Goal: Information Seeking & Learning: Learn about a topic

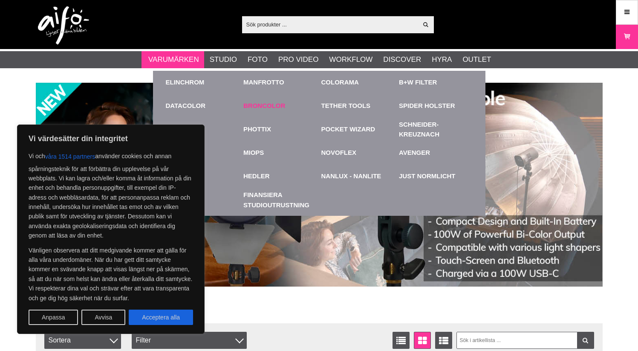
click at [266, 107] on link "Broncolor" at bounding box center [264, 106] width 42 height 10
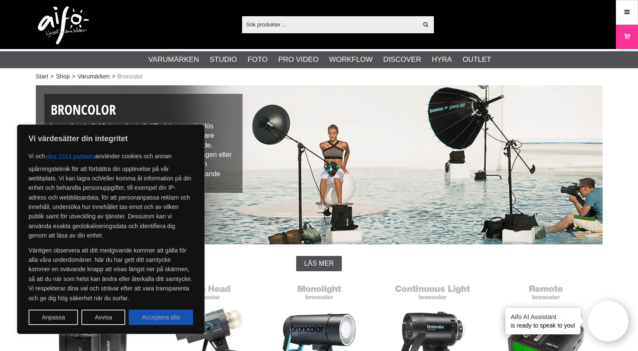
click at [153, 322] on button "Acceptera alla" at bounding box center [161, 316] width 64 height 15
checkbox input "true"
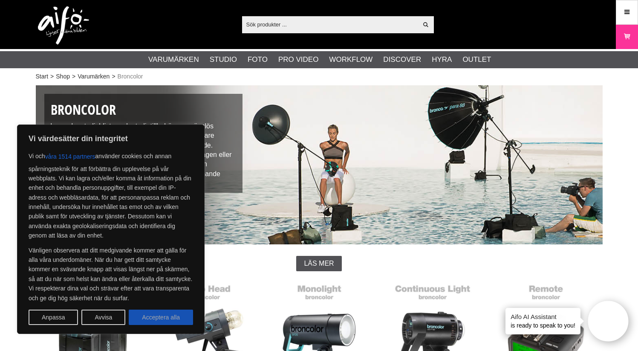
checkbox input "true"
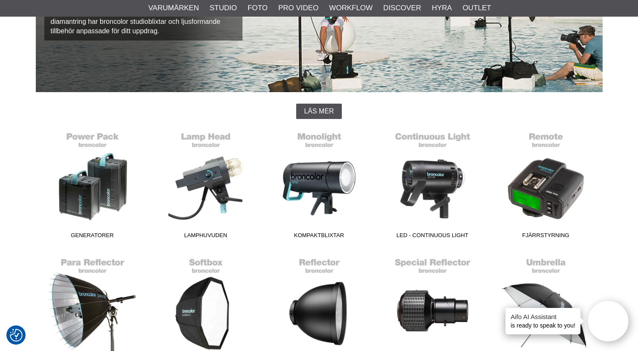
scroll to position [154, 0]
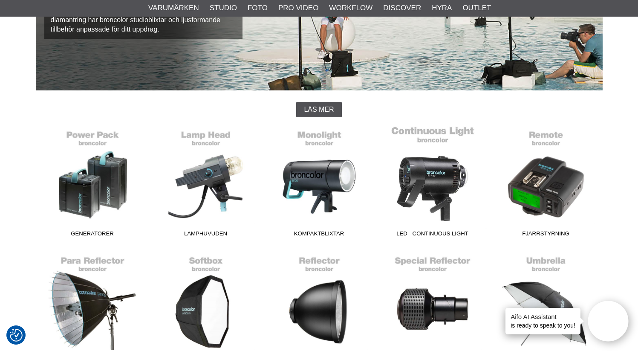
click at [422, 174] on link "LED - Continuous Light" at bounding box center [432, 183] width 113 height 115
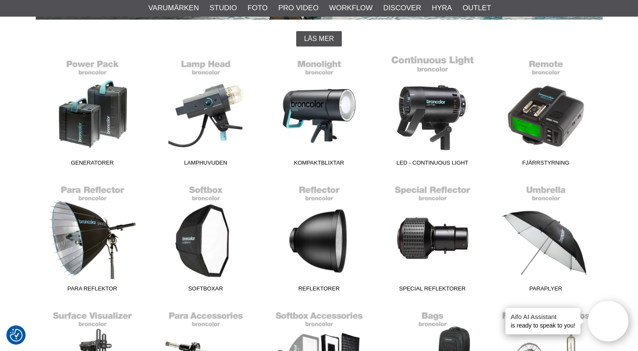
scroll to position [237, 0]
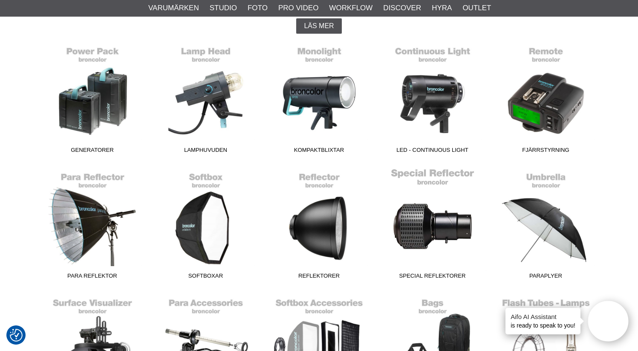
click at [430, 215] on link "Special Reflektorer" at bounding box center [432, 225] width 113 height 115
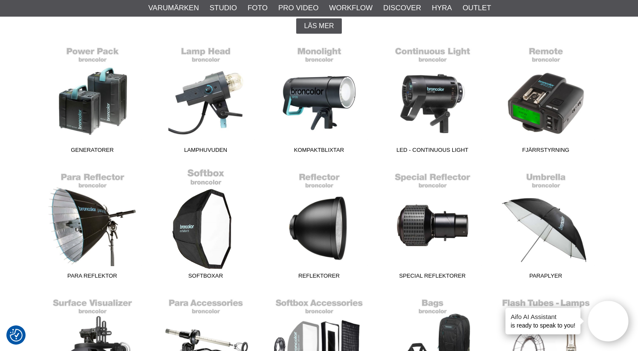
click at [217, 233] on link "Softboxar" at bounding box center [205, 225] width 113 height 115
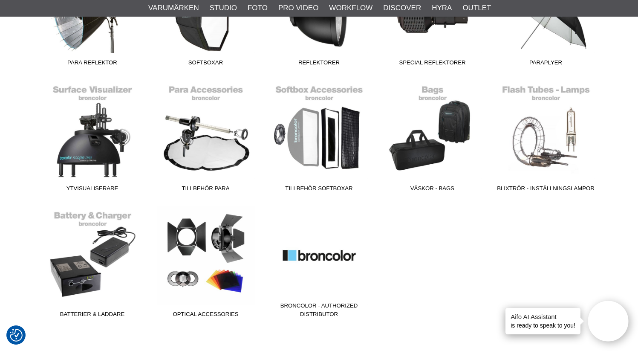
scroll to position [451, 0]
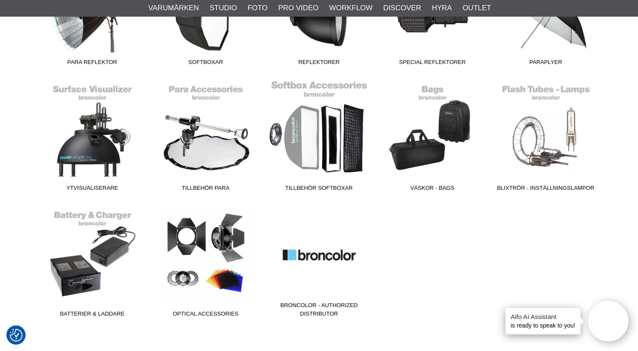
click at [308, 125] on link "Tillbehör Softboxar" at bounding box center [319, 137] width 113 height 115
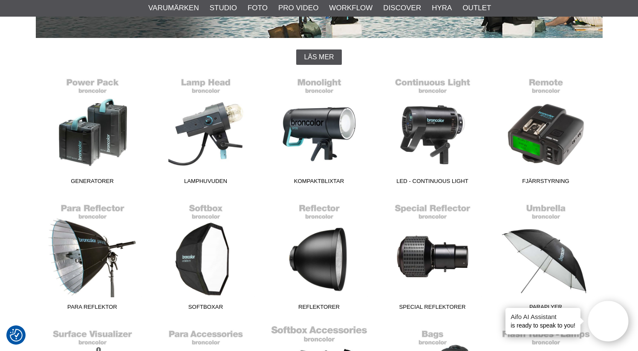
scroll to position [156, 0]
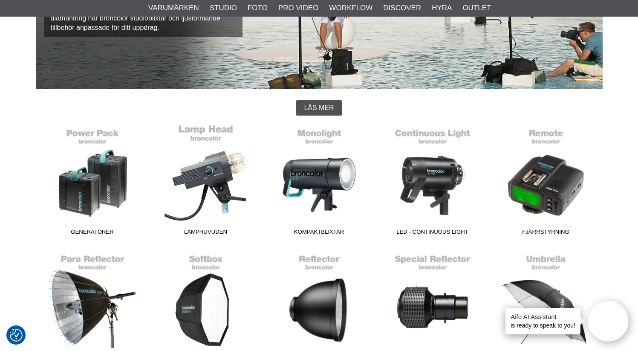
click at [215, 154] on link "Lamphuvuden" at bounding box center [205, 181] width 113 height 115
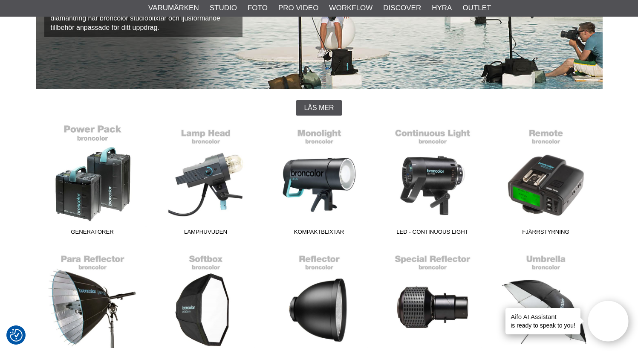
click at [110, 168] on link "Generatorer" at bounding box center [92, 181] width 113 height 115
click at [135, 171] on link "Generatorer" at bounding box center [92, 181] width 113 height 115
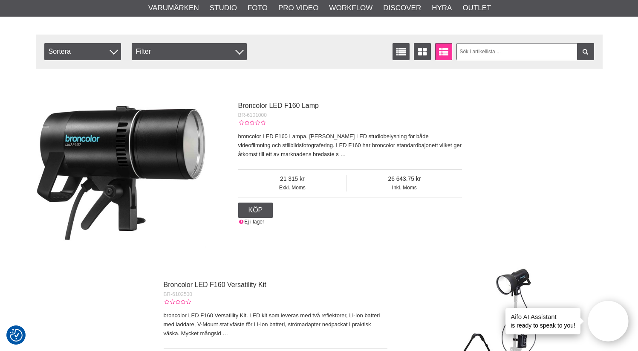
scroll to position [255, 0]
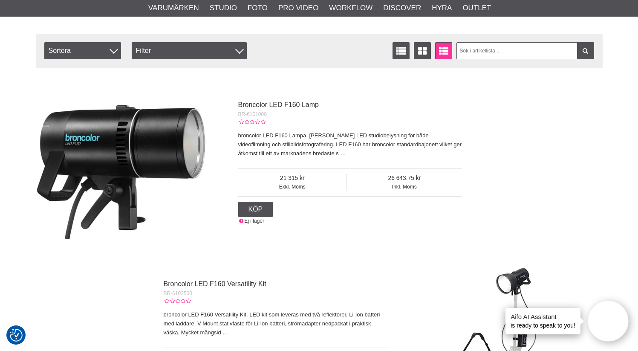
click at [292, 153] on p "broncolor LED F160 Lampa. Kraftfull LED studiobelysning för både videofilmning …" at bounding box center [350, 144] width 224 height 26
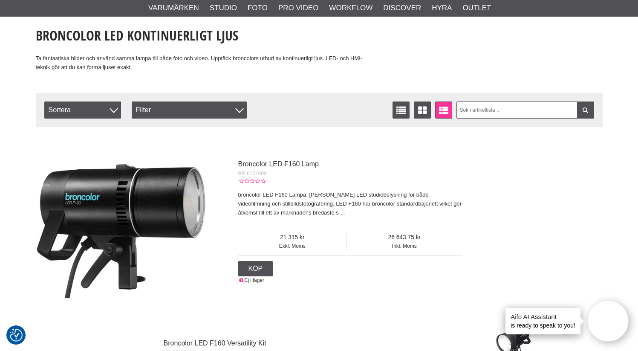
scroll to position [198, 0]
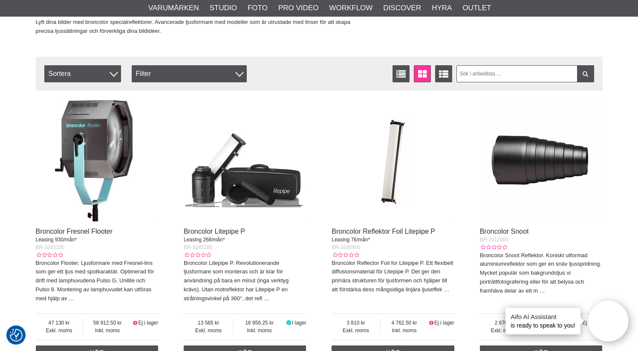
scroll to position [236, 0]
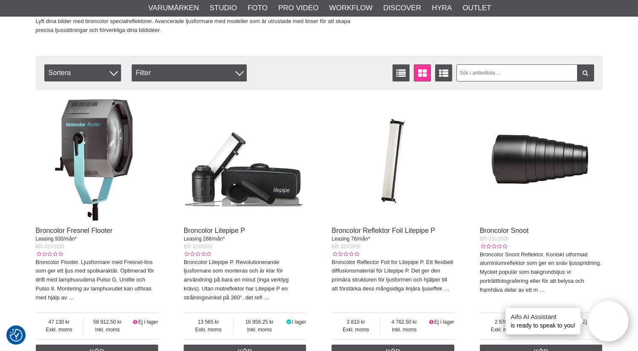
click at [256, 179] on img at bounding box center [245, 159] width 123 height 123
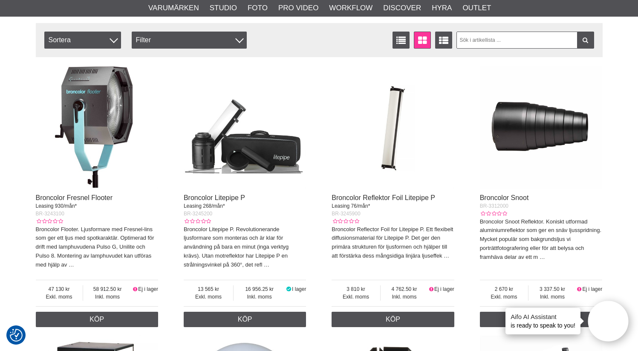
scroll to position [271, 0]
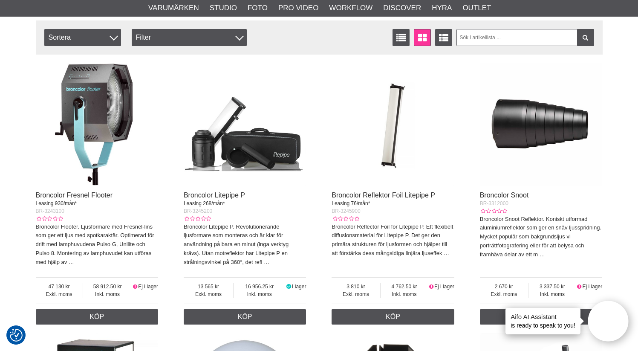
click at [536, 121] on img at bounding box center [541, 124] width 123 height 123
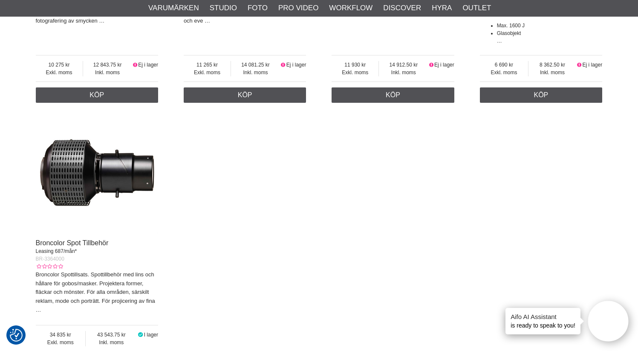
scroll to position [813, 0]
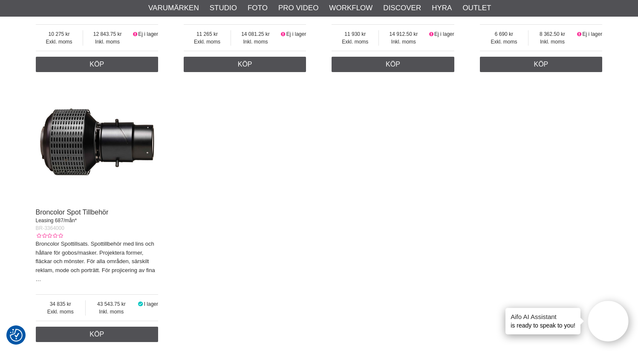
click at [118, 152] on img at bounding box center [97, 142] width 123 height 123
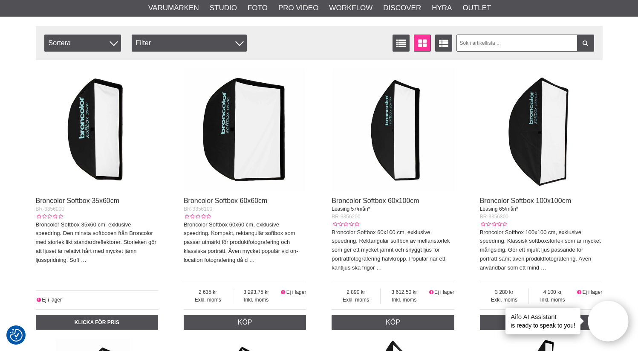
scroll to position [266, 0]
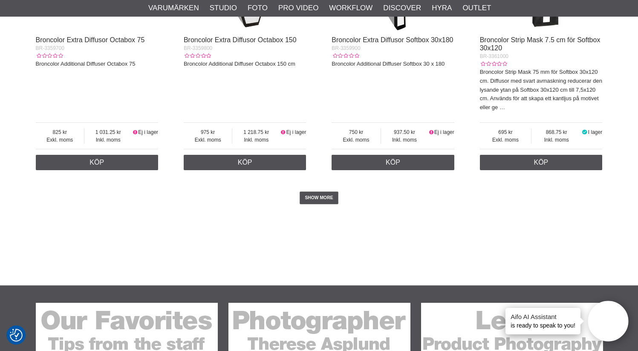
scroll to position [2206, 0]
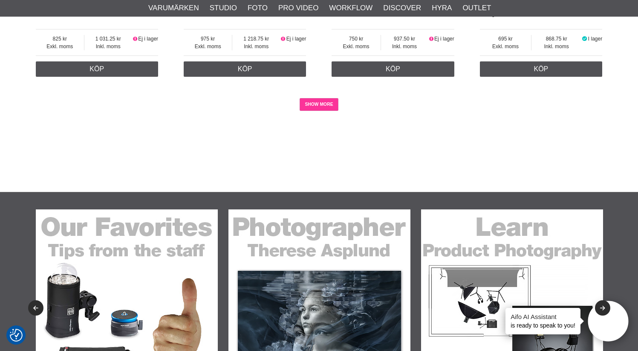
click at [328, 107] on link "SHOW MORE" at bounding box center [319, 104] width 39 height 13
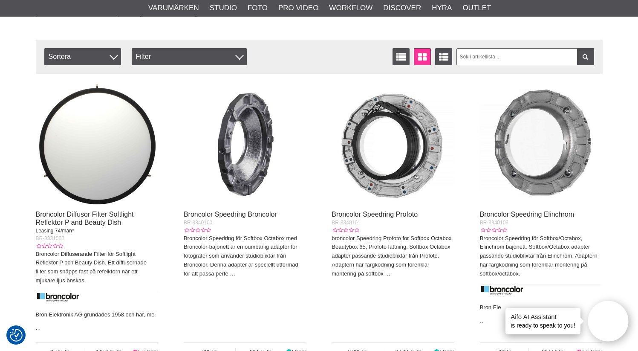
scroll to position [264, 0]
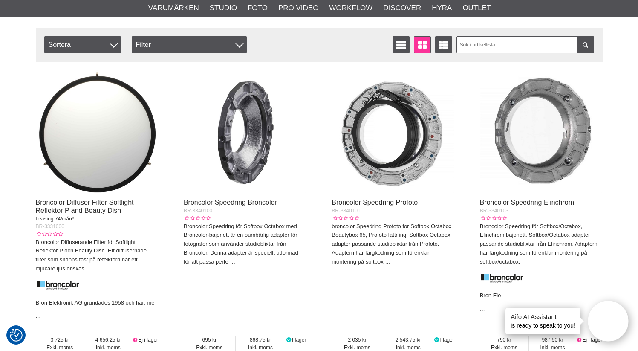
click at [397, 162] on img at bounding box center [393, 131] width 123 height 123
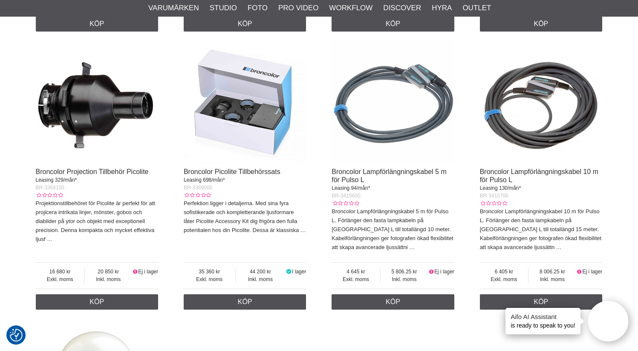
scroll to position [1110, 0]
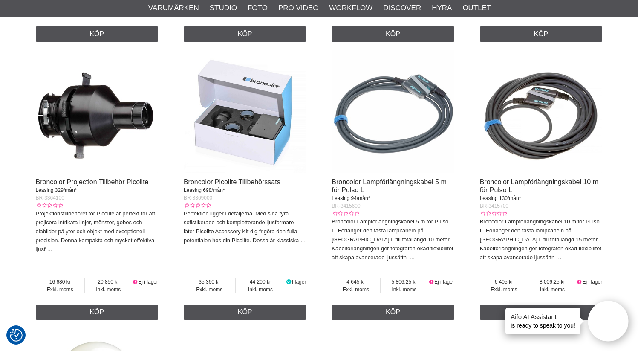
click at [262, 129] on img at bounding box center [245, 111] width 123 height 123
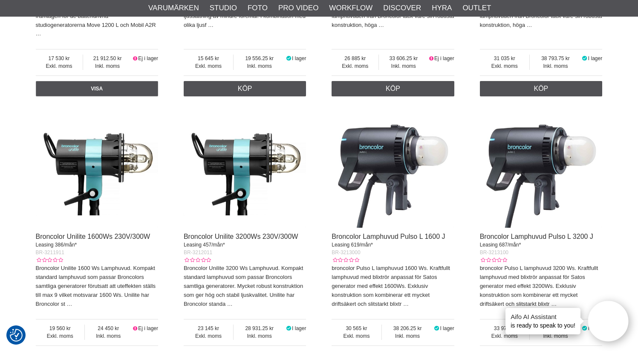
scroll to position [520, 0]
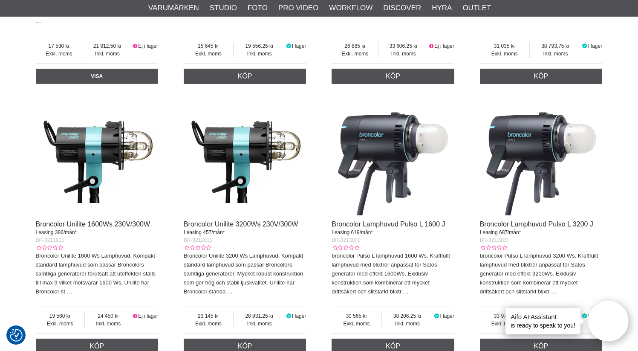
click at [524, 158] on img at bounding box center [541, 153] width 123 height 123
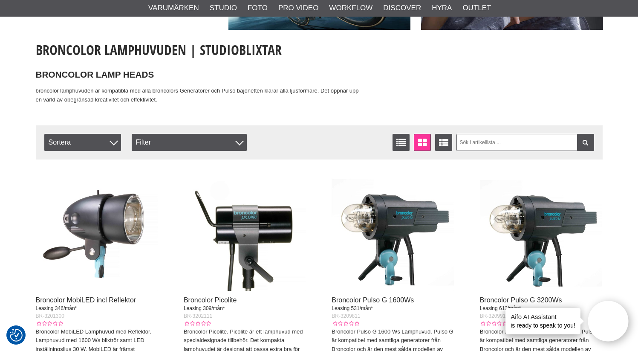
scroll to position [164, 0]
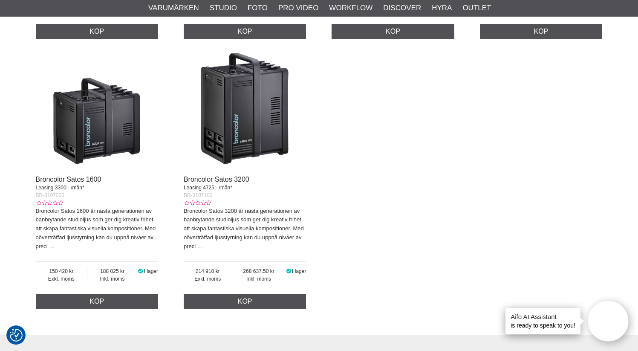
scroll to position [830, 0]
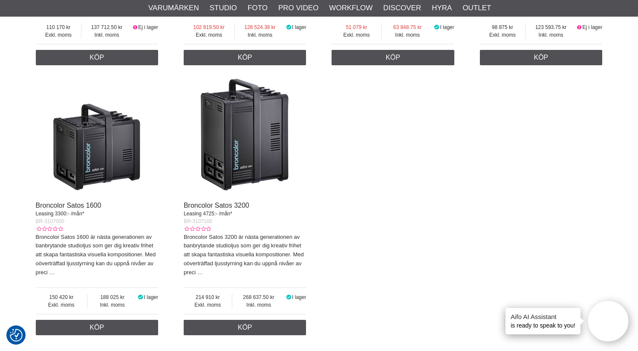
click at [265, 129] on img at bounding box center [245, 135] width 123 height 123
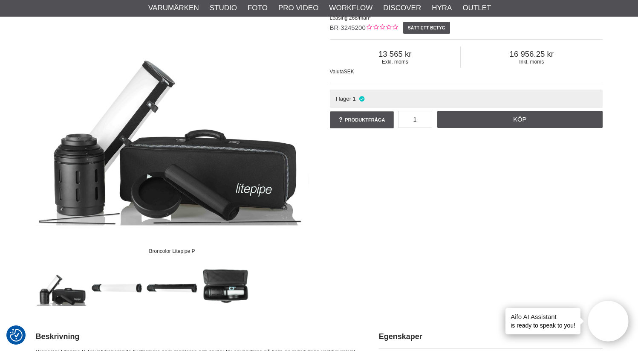
scroll to position [104, 0]
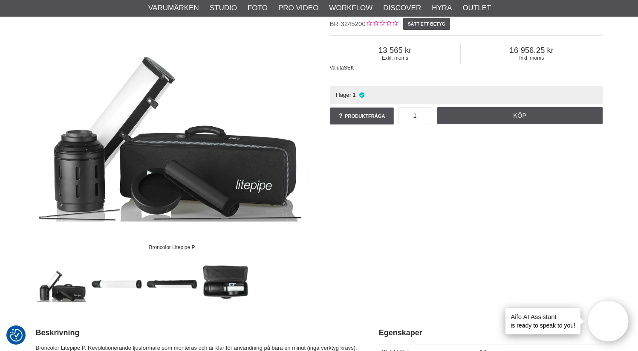
click at [127, 284] on img at bounding box center [117, 283] width 52 height 52
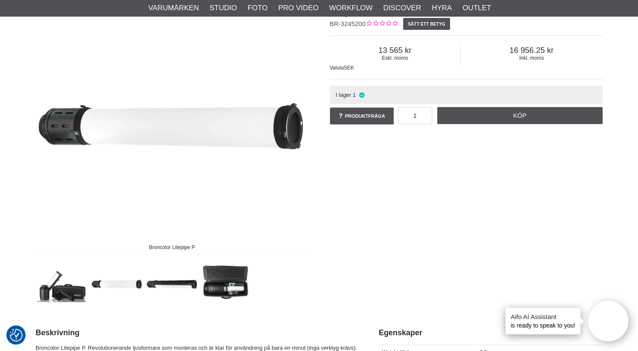
click at [185, 283] on img at bounding box center [172, 283] width 52 height 52
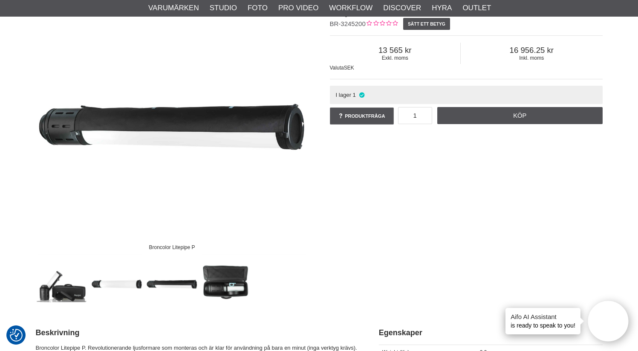
click at [217, 282] on img at bounding box center [227, 283] width 52 height 52
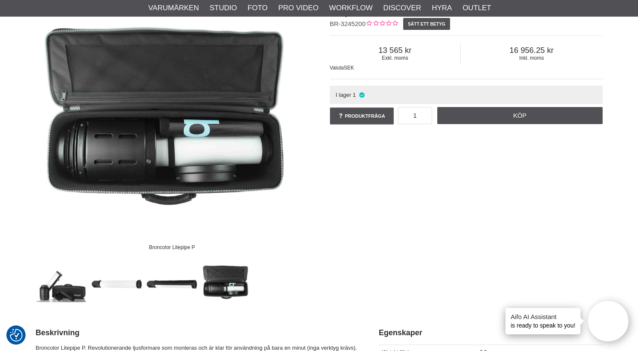
click at [45, 300] on img at bounding box center [62, 283] width 52 height 52
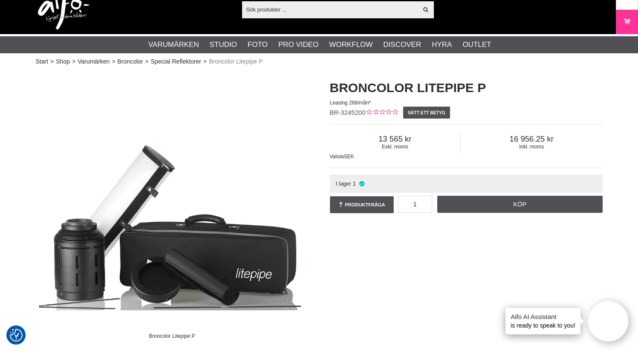
scroll to position [0, 0]
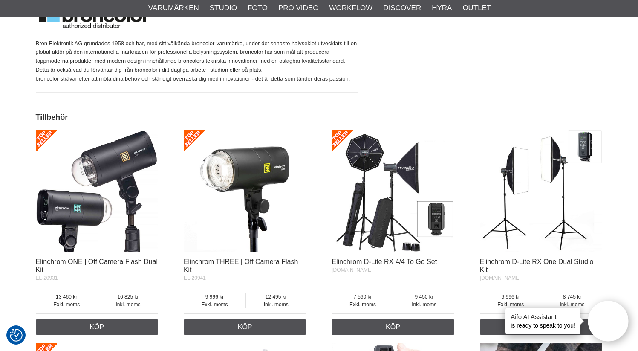
scroll to position [451, 0]
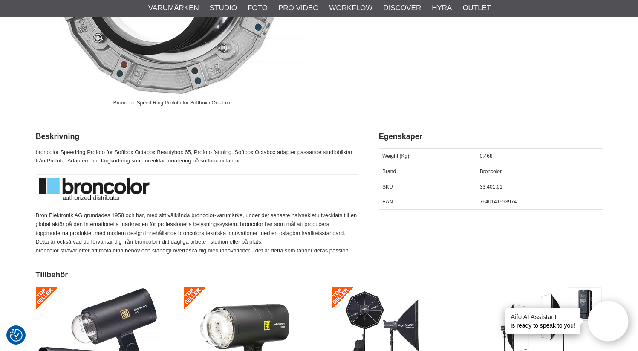
scroll to position [254, 0]
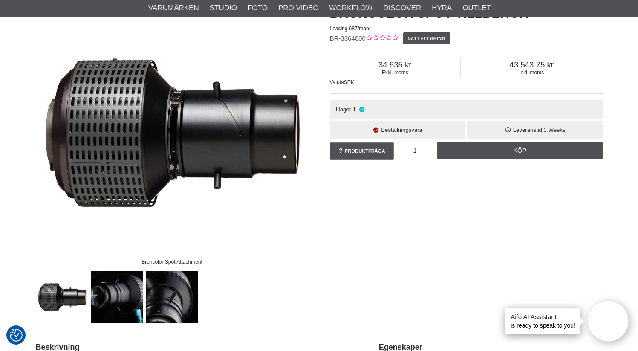
scroll to position [117, 0]
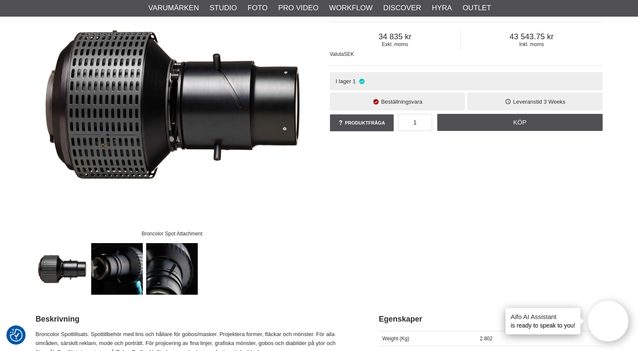
click at [133, 269] on img at bounding box center [117, 269] width 52 height 52
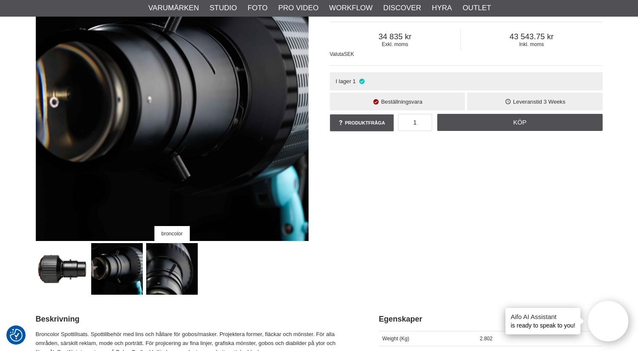
click at [165, 269] on img at bounding box center [172, 269] width 52 height 52
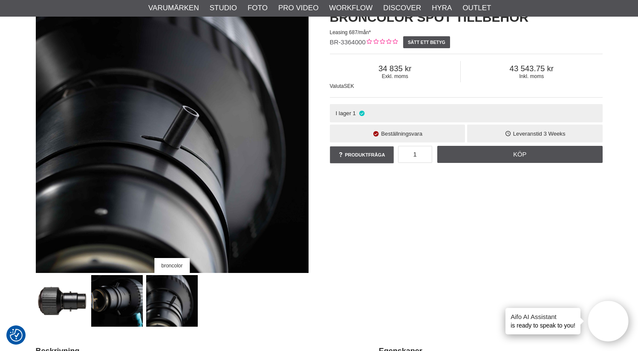
scroll to position [119, 0]
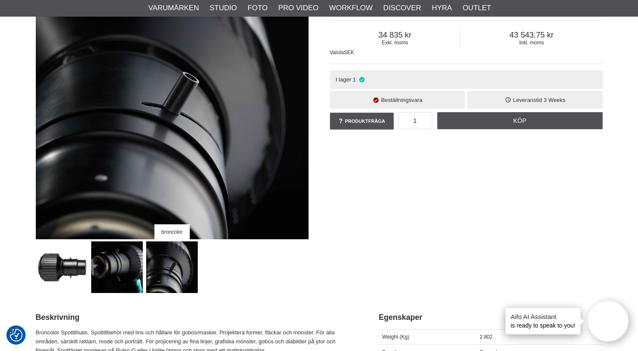
click at [82, 274] on img at bounding box center [62, 267] width 52 height 52
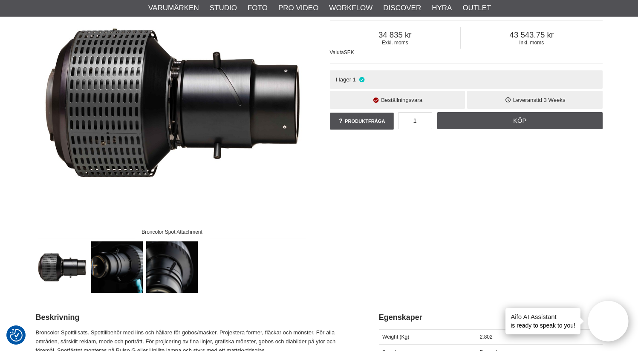
click at [118, 271] on img at bounding box center [117, 267] width 52 height 52
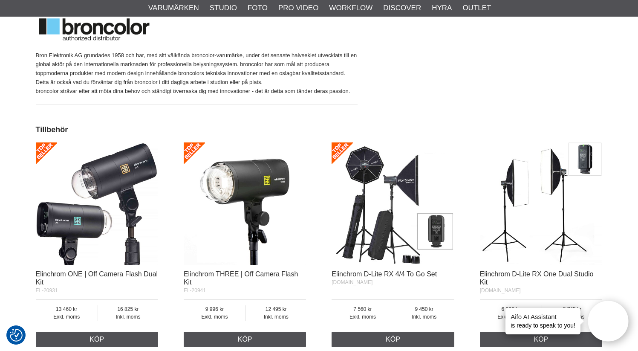
scroll to position [526, 0]
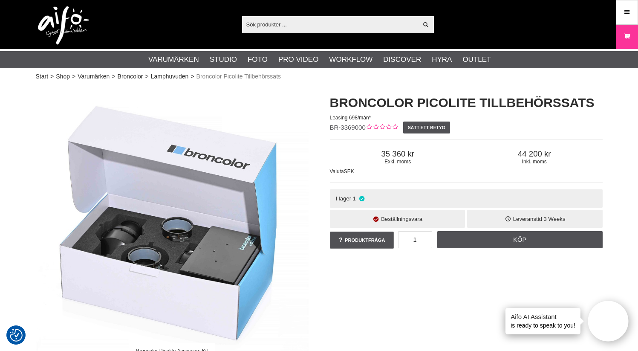
click at [194, 244] on img at bounding box center [172, 221] width 273 height 273
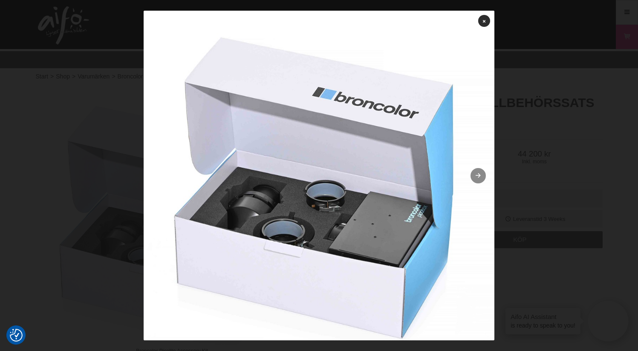
click at [475, 175] on icon at bounding box center [478, 176] width 7 height 6
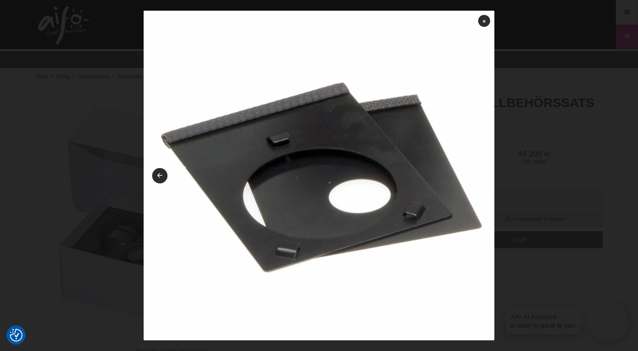
click at [470, 175] on img at bounding box center [319, 186] width 351 height 351
click at [523, 180] on div at bounding box center [319, 175] width 638 height 351
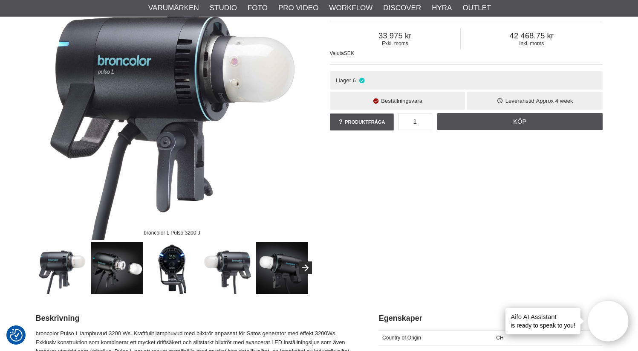
scroll to position [122, 0]
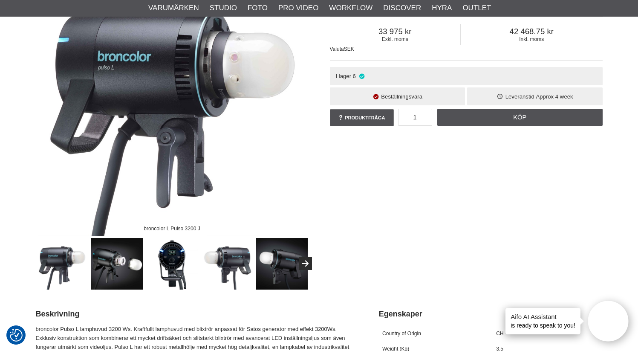
click at [130, 276] on img at bounding box center [117, 264] width 52 height 52
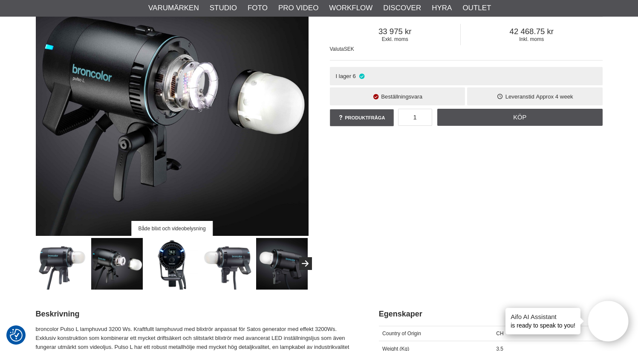
click at [159, 273] on img at bounding box center [172, 264] width 52 height 52
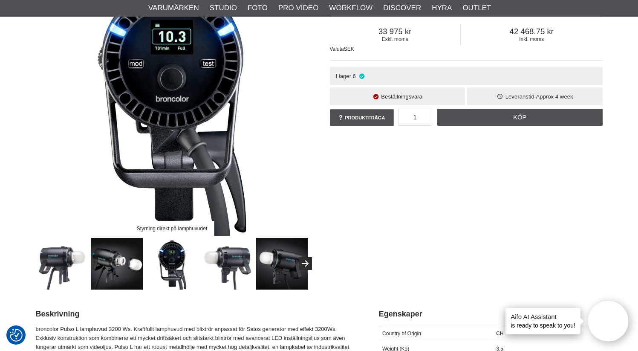
click at [211, 269] on img at bounding box center [227, 264] width 52 height 52
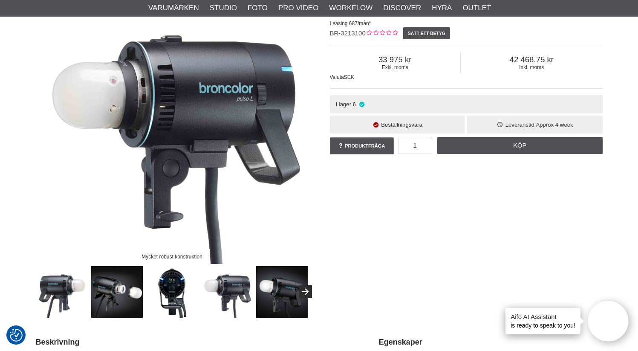
scroll to position [84, 0]
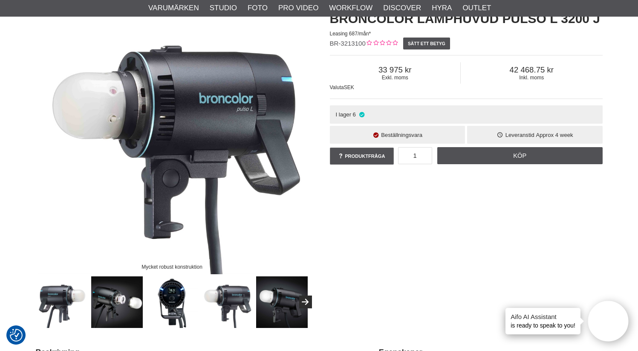
click at [272, 295] on img at bounding box center [282, 302] width 52 height 52
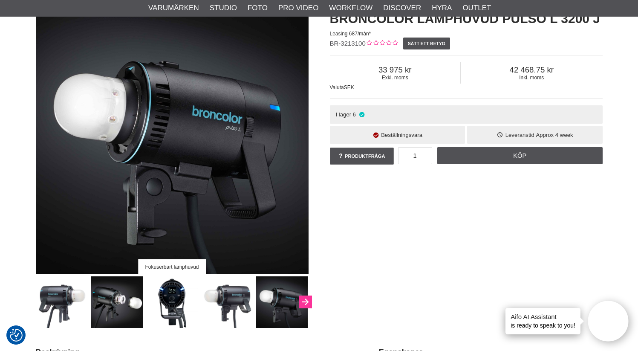
click at [306, 301] on icon "Next" at bounding box center [305, 302] width 10 height 8
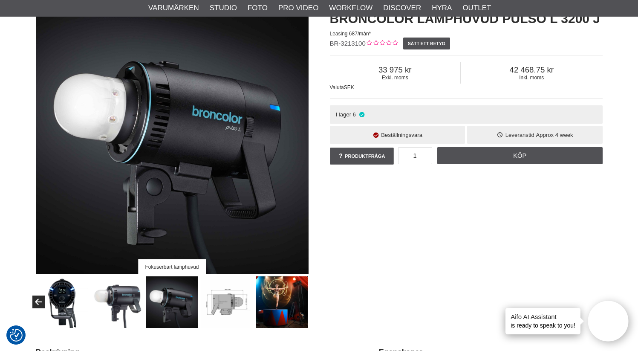
click at [240, 311] on img at bounding box center [227, 302] width 52 height 52
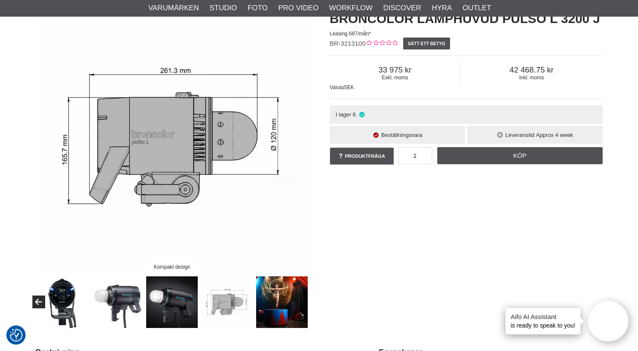
click at [254, 306] on div at bounding box center [117, 302] width 385 height 52
click at [274, 306] on img at bounding box center [282, 302] width 52 height 52
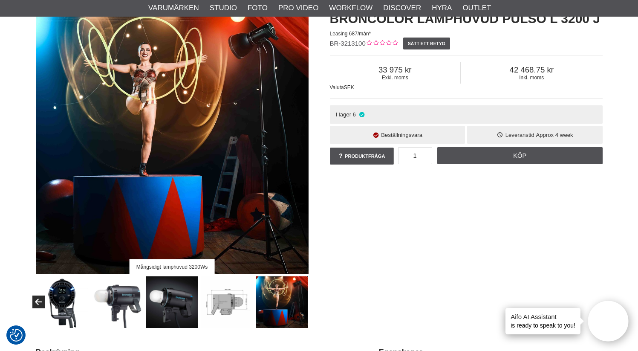
click at [274, 306] on img at bounding box center [282, 302] width 52 height 52
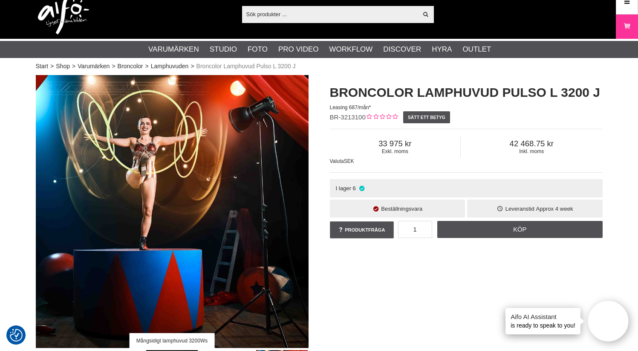
scroll to position [0, 0]
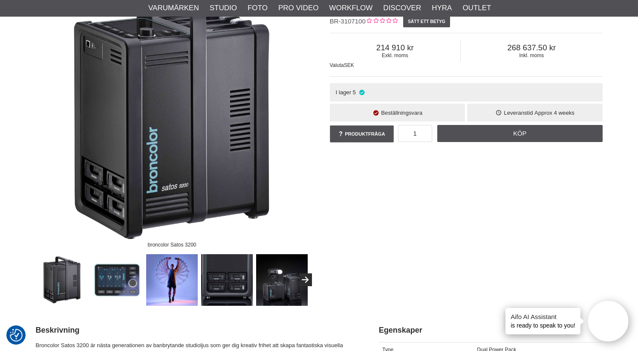
scroll to position [110, 0]
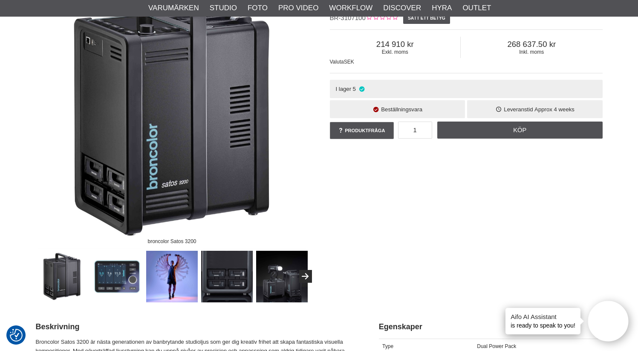
click at [104, 287] on img at bounding box center [117, 277] width 52 height 52
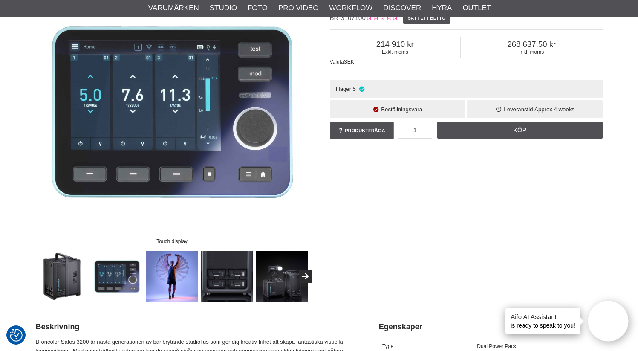
click at [172, 280] on img at bounding box center [172, 277] width 52 height 52
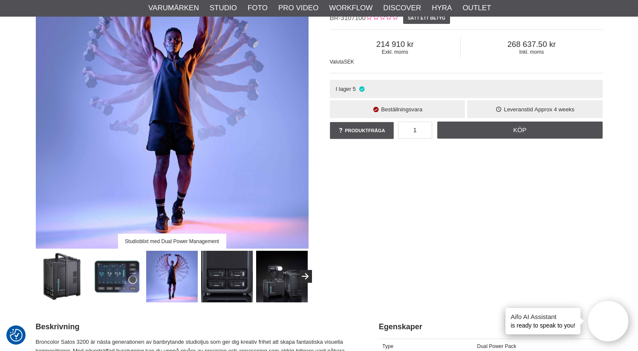
click at [206, 280] on img at bounding box center [227, 277] width 52 height 52
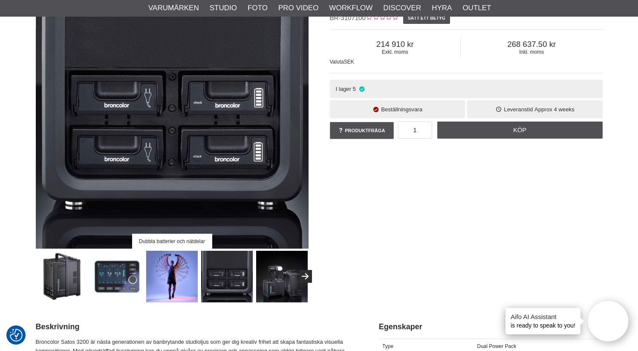
click at [274, 278] on img at bounding box center [282, 277] width 52 height 52
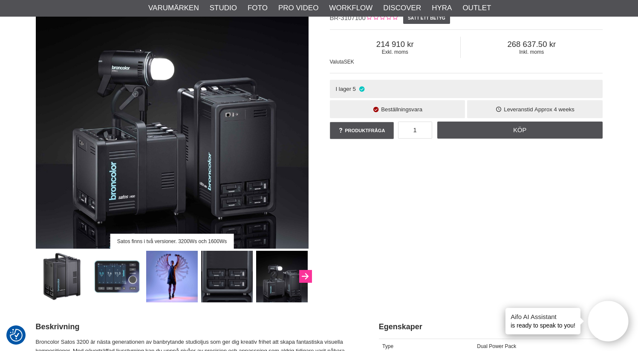
click at [309, 277] on icon "Next" at bounding box center [305, 277] width 10 height 8
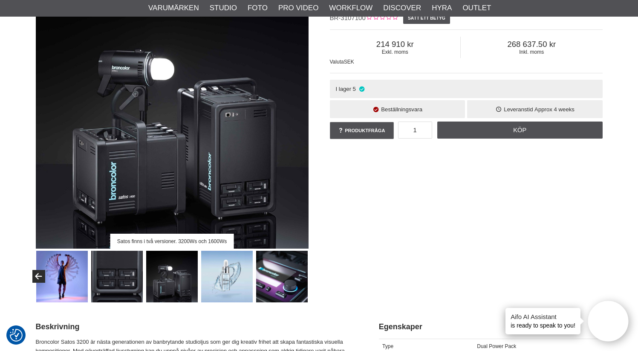
click at [221, 287] on img at bounding box center [227, 277] width 52 height 52
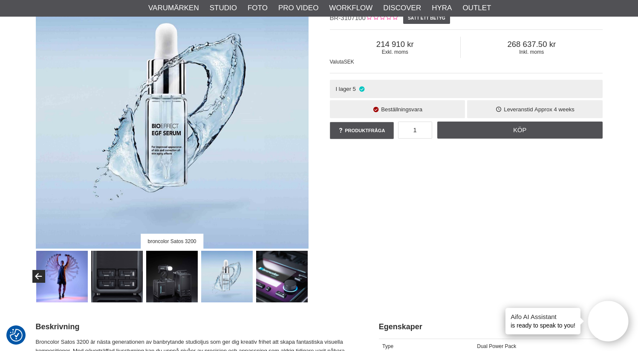
click at [265, 283] on img at bounding box center [282, 277] width 52 height 52
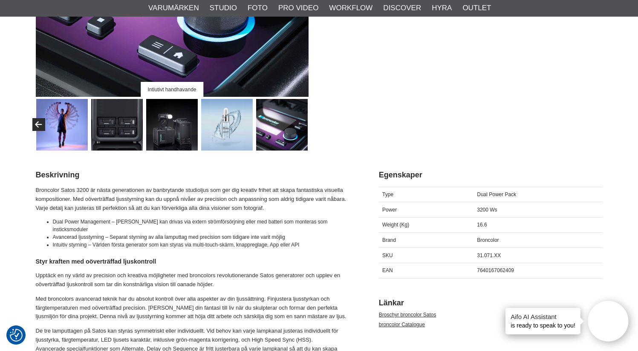
click at [243, 105] on img at bounding box center [227, 125] width 52 height 52
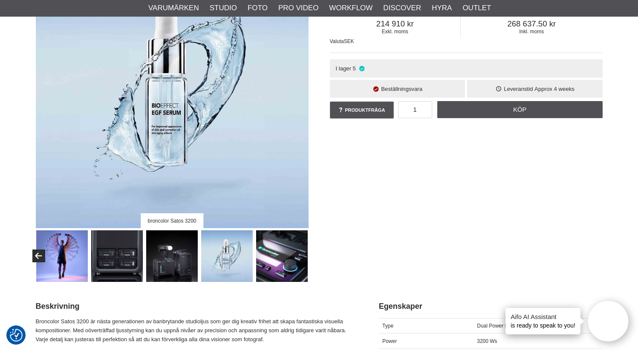
scroll to position [0, 0]
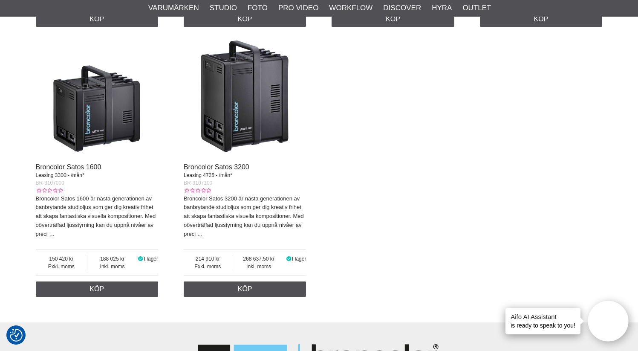
scroll to position [873, 0]
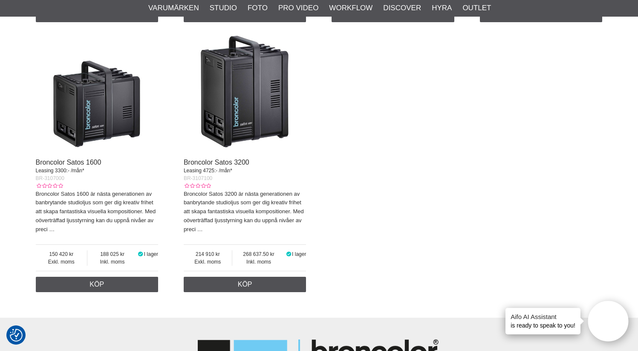
click at [100, 121] on img at bounding box center [97, 92] width 123 height 123
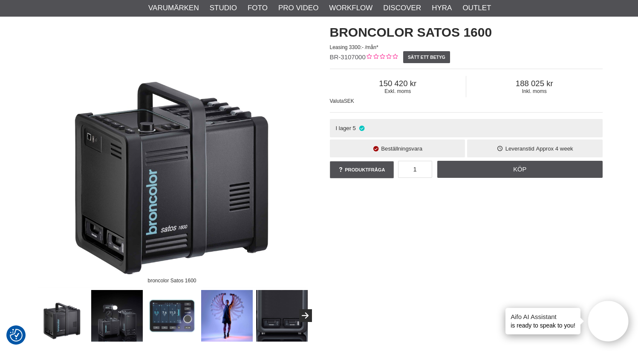
scroll to position [76, 0]
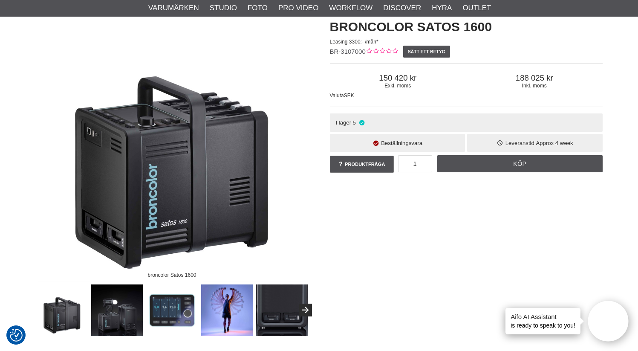
click at [130, 294] on img at bounding box center [117, 310] width 52 height 52
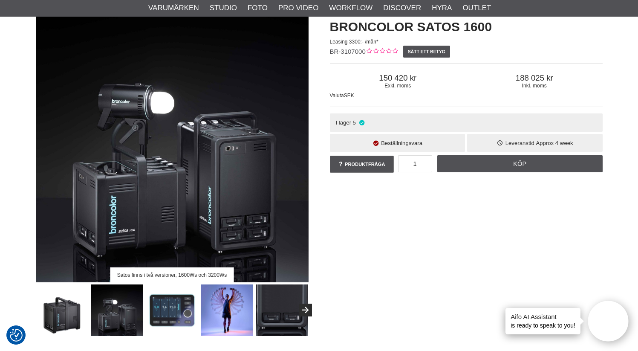
click at [175, 298] on img at bounding box center [172, 310] width 52 height 52
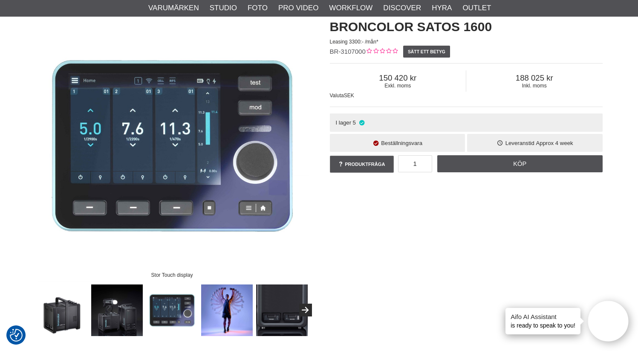
click at [244, 295] on img at bounding box center [227, 310] width 52 height 52
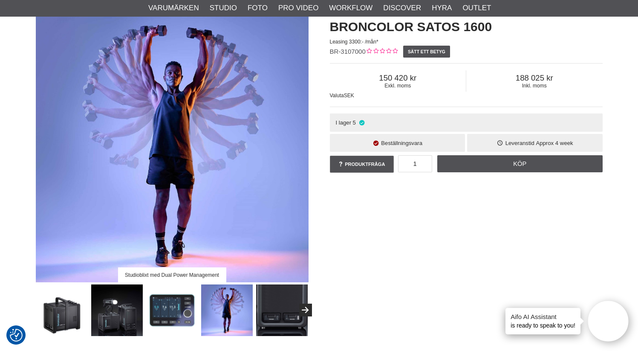
click at [278, 295] on img at bounding box center [282, 310] width 52 height 52
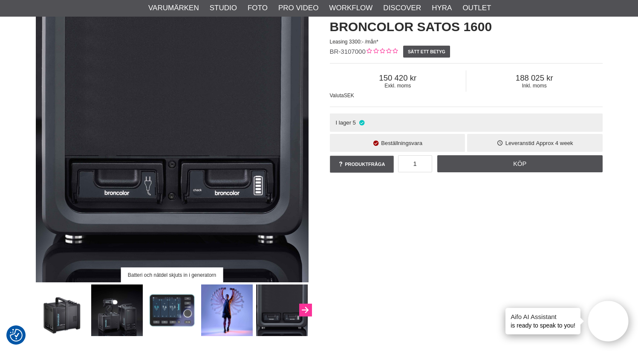
click at [306, 306] on icon "Next" at bounding box center [305, 310] width 10 height 8
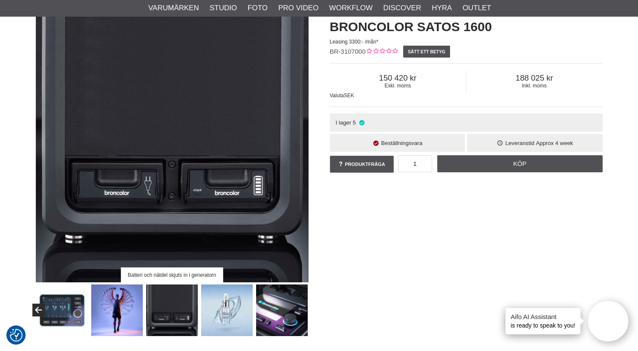
click at [306, 306] on img at bounding box center [282, 310] width 52 height 52
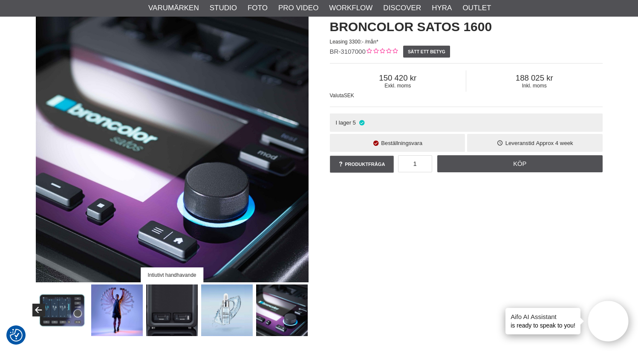
click at [62, 309] on img at bounding box center [62, 310] width 52 height 52
